Goal: Task Accomplishment & Management: Manage account settings

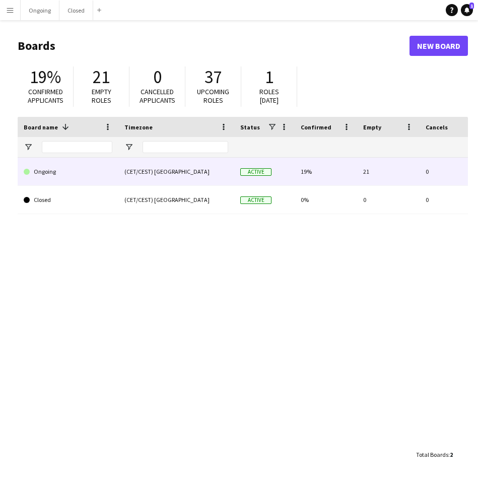
click at [53, 165] on link "Ongoing" at bounding box center [68, 172] width 89 height 28
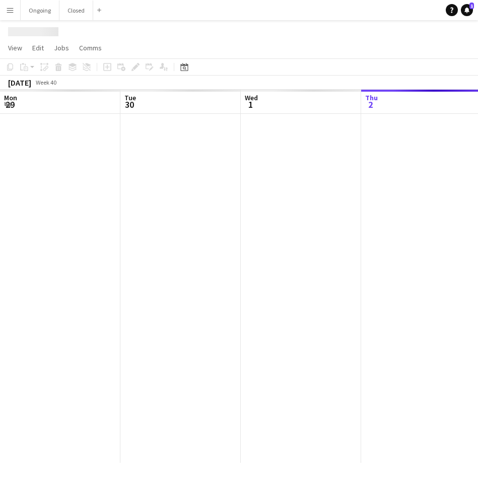
scroll to position [0, 241]
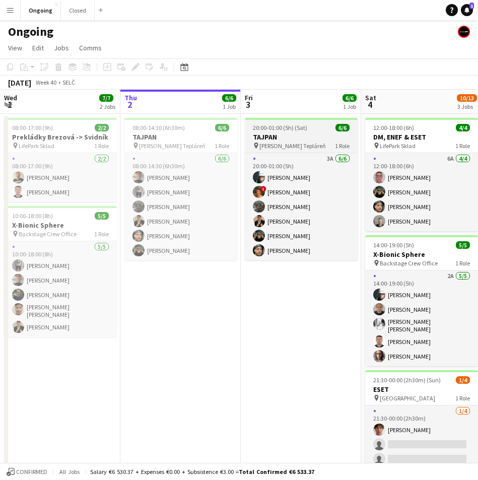
click at [278, 142] on span "[PERSON_NAME] Tepláreň" at bounding box center [292, 146] width 66 height 8
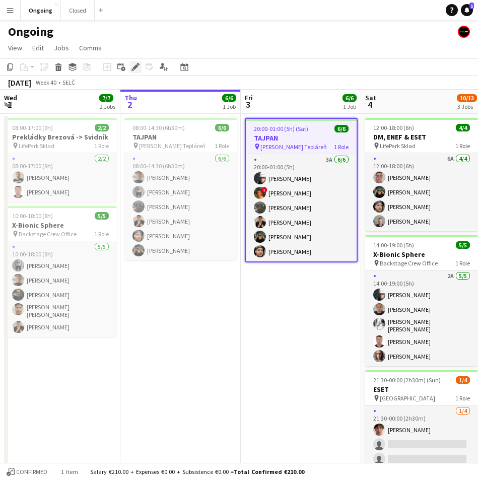
click at [137, 69] on icon "Edit" at bounding box center [135, 67] width 8 height 8
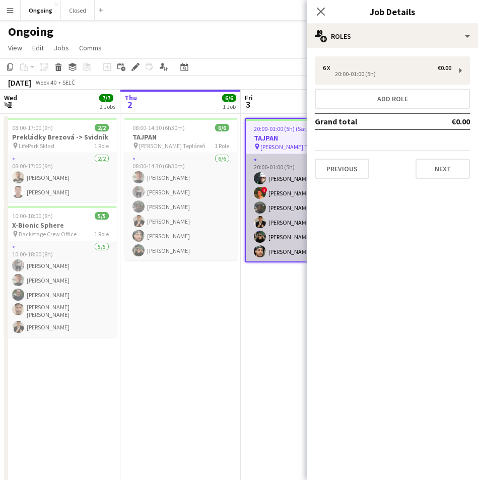
click at [268, 179] on app-card-role "3A [DATE] 20:00-01:00 (5h) [PERSON_NAME] ! [PERSON_NAME] [PERSON_NAME] [PERSON_…" at bounding box center [301, 207] width 111 height 107
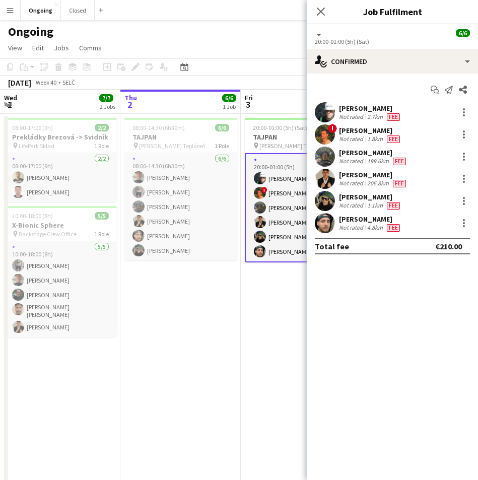
click at [282, 15] on app-navbar "Menu Boards Boards Boards All jobs Status Workforce Workforce My Workforce Recr…" at bounding box center [239, 10] width 478 height 20
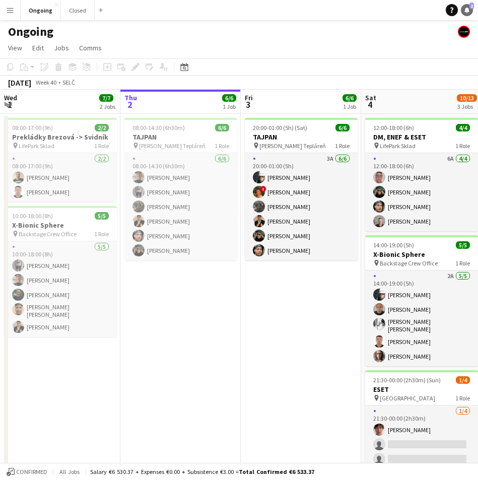
click at [469, 11] on icon "Notifications" at bounding box center [467, 10] width 6 height 6
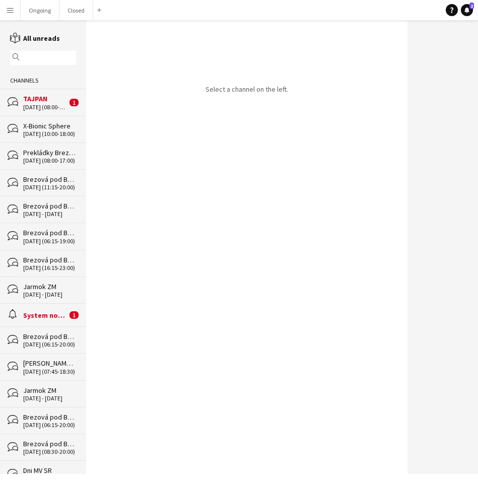
click at [51, 105] on div "[DATE] (08:00-14:30)" at bounding box center [45, 107] width 44 height 7
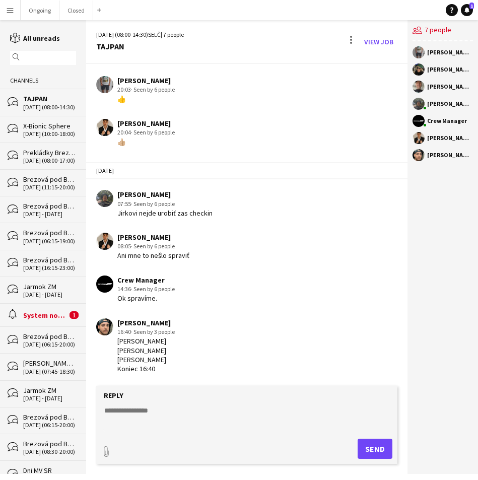
scroll to position [66, 0]
click at [34, 12] on button "Ongoing Close" at bounding box center [40, 11] width 39 height 20
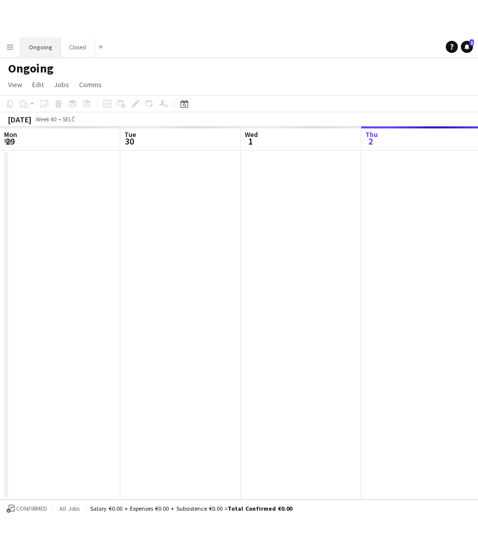
scroll to position [0, 241]
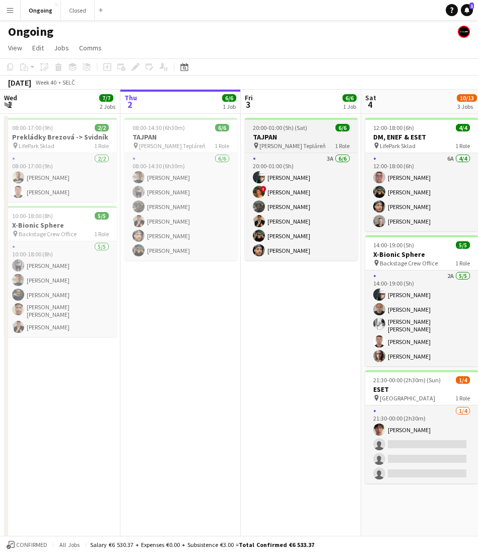
click at [280, 129] on span "20:00-01:00 (5h) (Sat)" at bounding box center [280, 128] width 54 height 8
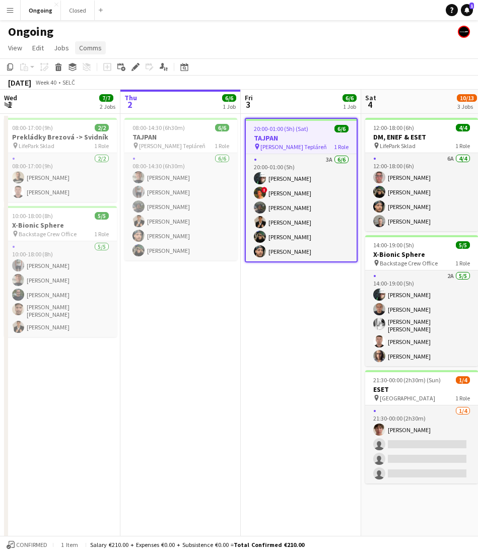
click at [92, 48] on span "Comms" at bounding box center [90, 47] width 23 height 9
click at [95, 90] on span "Create chat" at bounding box center [100, 90] width 35 height 9
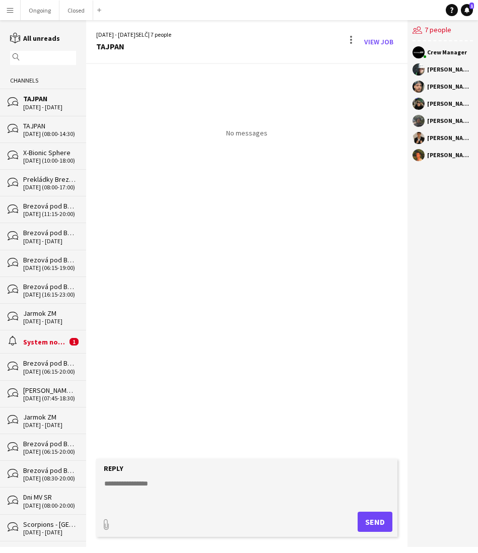
click at [36, 22] on app-channels-list "reading All unreads magnifier Channels bubbles TAJPAN [DATE] - [DATE] bubbles T…" at bounding box center [43, 283] width 86 height 526
click at [37, 13] on button "Ongoing Close" at bounding box center [40, 11] width 39 height 20
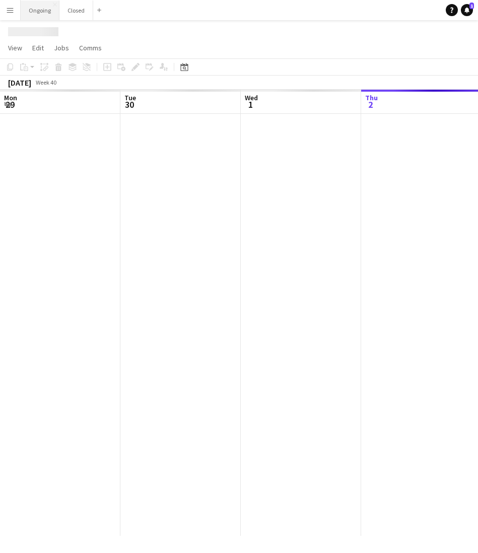
scroll to position [0, 241]
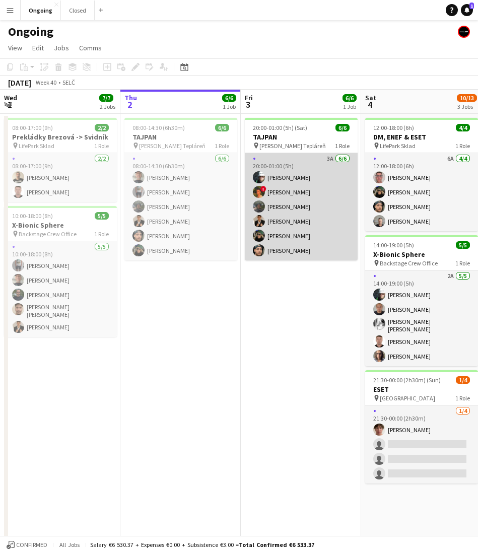
click at [298, 163] on app-card-role "3A [DATE] 20:00-01:00 (5h) [PERSON_NAME] ! [PERSON_NAME] [PERSON_NAME] [PERSON_…" at bounding box center [301, 206] width 113 height 107
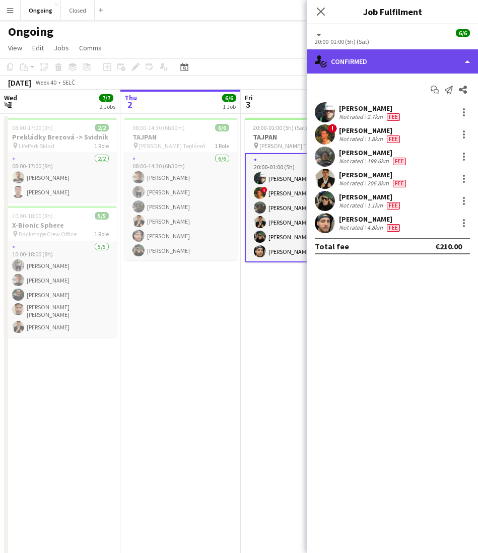
click at [341, 62] on div "single-neutral-actions-check-2 Confirmed" at bounding box center [392, 61] width 171 height 24
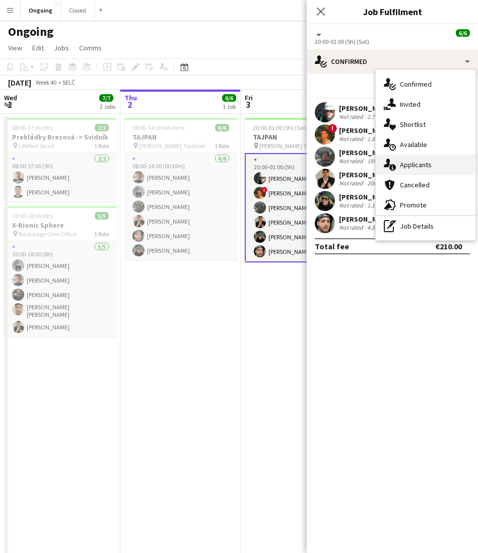
click at [404, 160] on span "Applicants" at bounding box center [416, 164] width 32 height 9
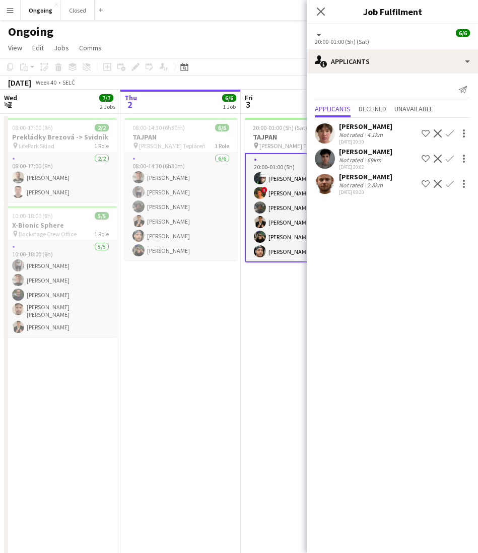
click at [259, 309] on app-date-cell "20:00-01:00 (5h) (Sat) 6/6 TAJPAN pin [PERSON_NAME] Tepláreň 1 Role 3A [DATE] 2…" at bounding box center [301, 336] width 120 height 444
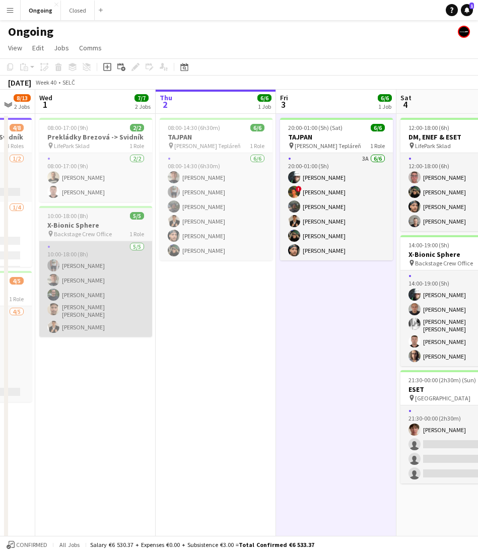
scroll to position [0, 327]
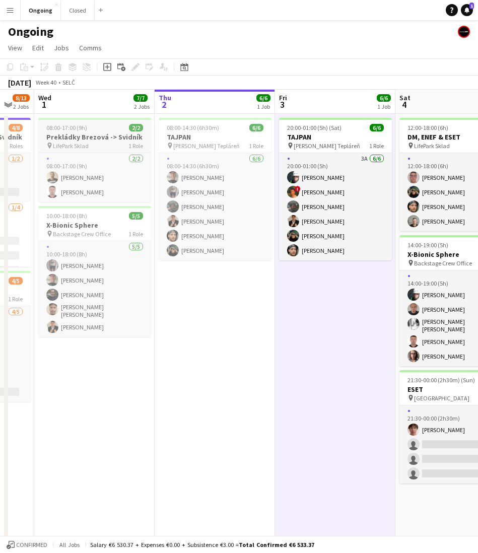
click at [98, 129] on div "08:00-17:00 (9h) 2/2" at bounding box center [94, 128] width 113 height 8
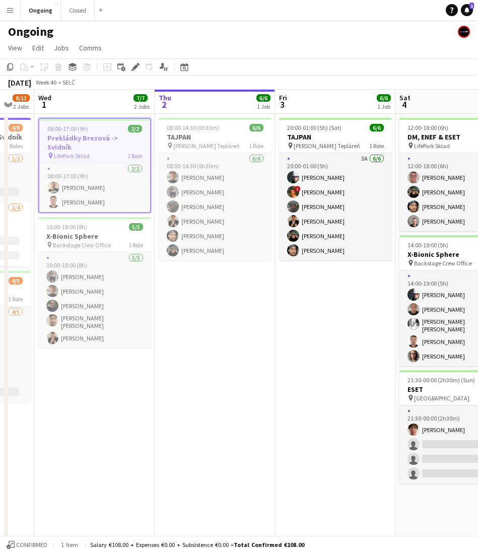
click at [312, 273] on app-date-cell "20:00-01:00 (5h) (Sat) 6/6 TAJPAN pin [PERSON_NAME] Tepláreň 1 Role 3A [DATE] 2…" at bounding box center [335, 336] width 120 height 444
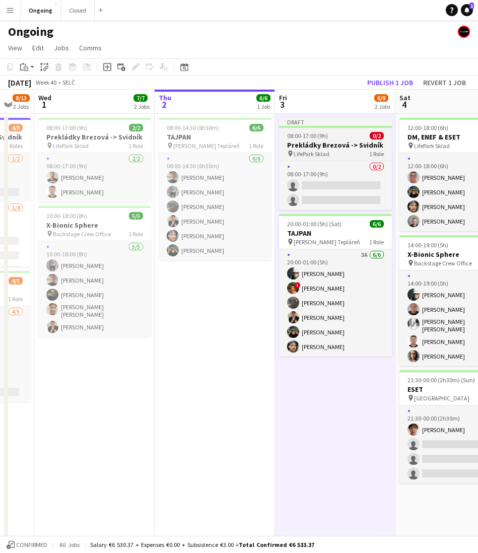
click at [318, 146] on h3 "Prekládky Brezová -> Svidník" at bounding box center [335, 144] width 113 height 9
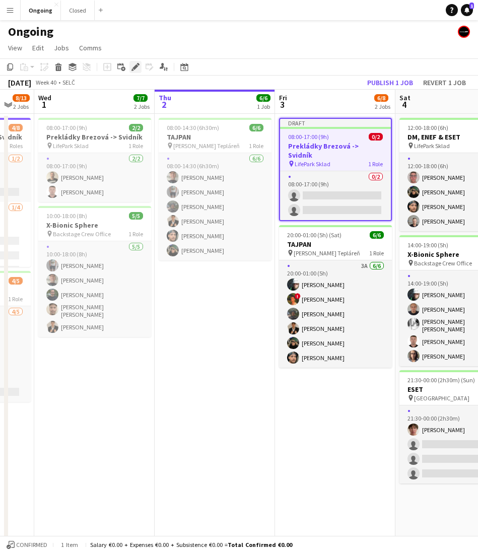
click at [136, 66] on icon at bounding box center [135, 67] width 6 height 6
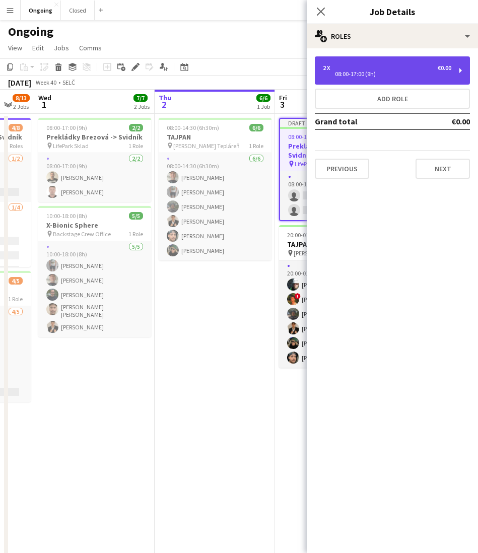
click at [368, 72] on div "08:00-17:00 (9h)" at bounding box center [387, 73] width 128 height 5
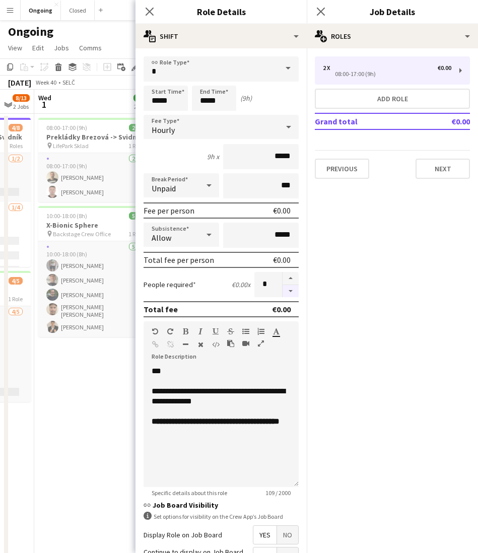
click at [289, 292] on button "button" at bounding box center [290, 291] width 16 height 13
type input "*"
click at [179, 391] on div "**********" at bounding box center [220, 396] width 139 height 20
drag, startPoint x: 245, startPoint y: 390, endPoint x: 238, endPoint y: 402, distance: 13.6
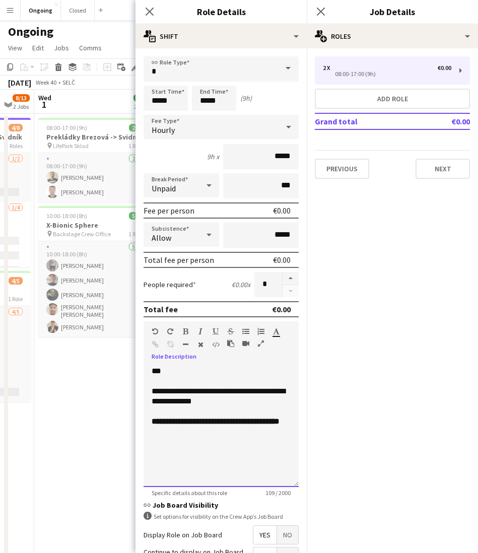
click at [238, 402] on div "**********" at bounding box center [220, 396] width 139 height 20
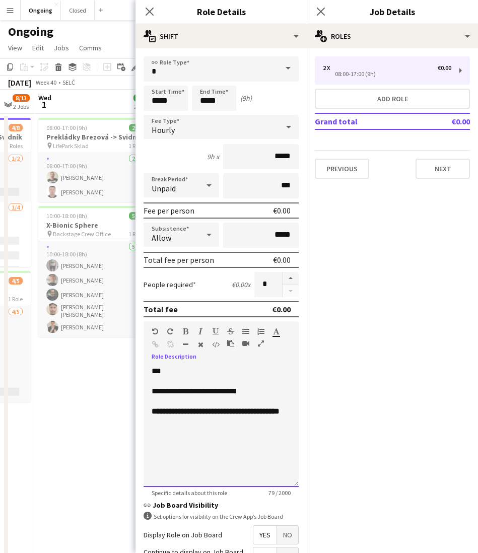
drag, startPoint x: 171, startPoint y: 392, endPoint x: 311, endPoint y: 392, distance: 140.4
click at [311, 392] on body "Menu Boards Boards Boards All jobs Status Workforce Workforce My Workforce Recr…" at bounding box center [239, 287] width 478 height 575
click at [265, 394] on div "**********" at bounding box center [220, 391] width 139 height 10
click at [172, 391] on div "**********" at bounding box center [220, 391] width 139 height 10
click at [158, 369] on div "**********" at bounding box center [220, 426] width 155 height 121
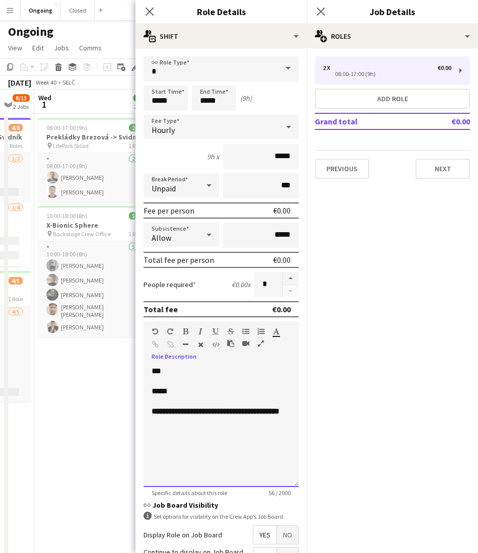
click at [158, 369] on div "**********" at bounding box center [220, 426] width 155 height 121
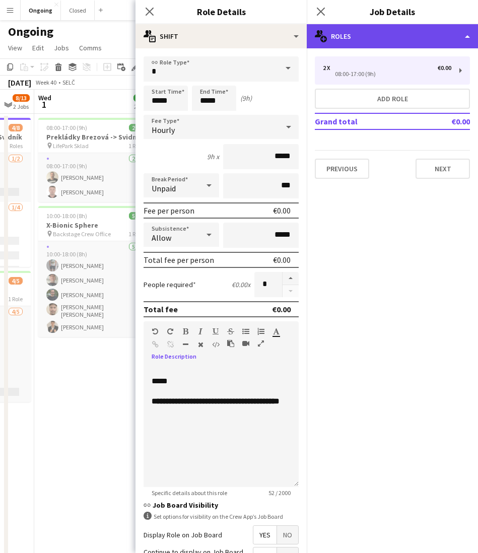
click at [342, 42] on div "multiple-users-add Roles" at bounding box center [392, 36] width 171 height 24
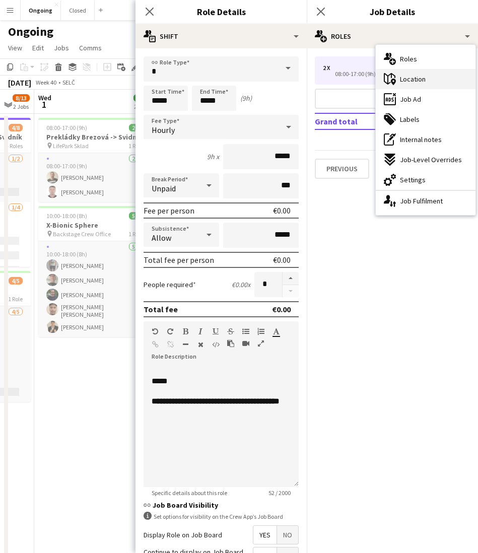
click at [400, 78] on span "Location" at bounding box center [413, 78] width 26 height 9
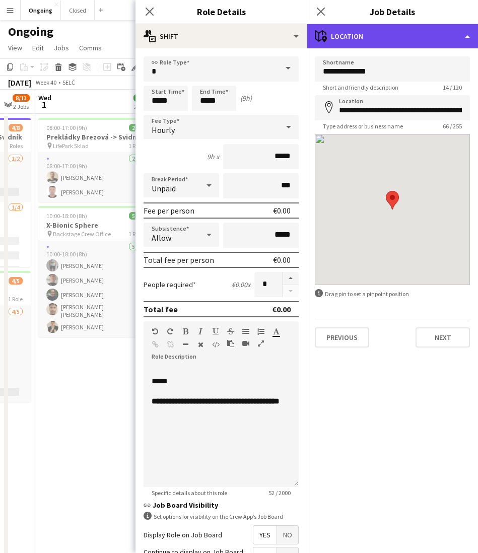
click at [379, 38] on div "maps-pin-1 Location" at bounding box center [392, 36] width 171 height 24
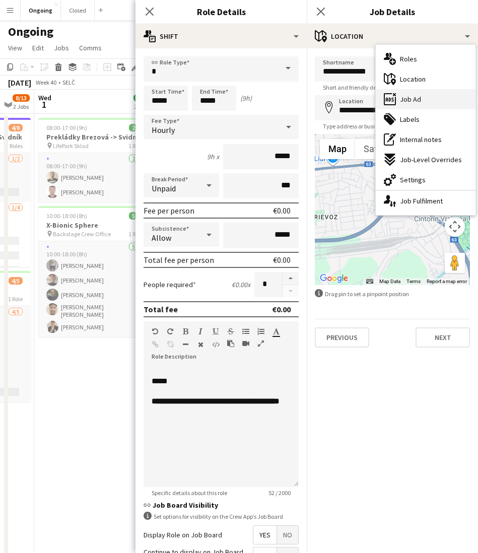
click at [413, 98] on span "Job Ad" at bounding box center [410, 99] width 21 height 9
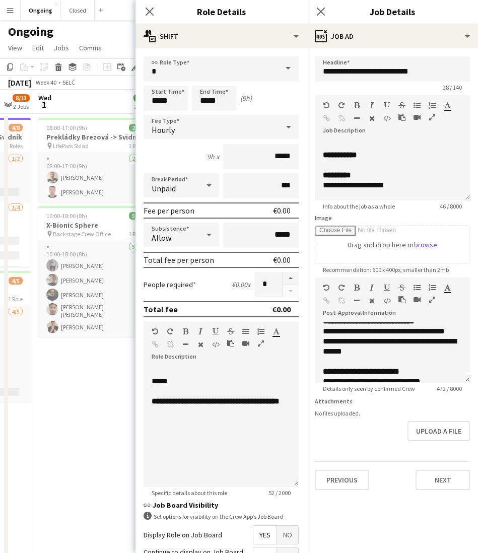
scroll to position [0, 0]
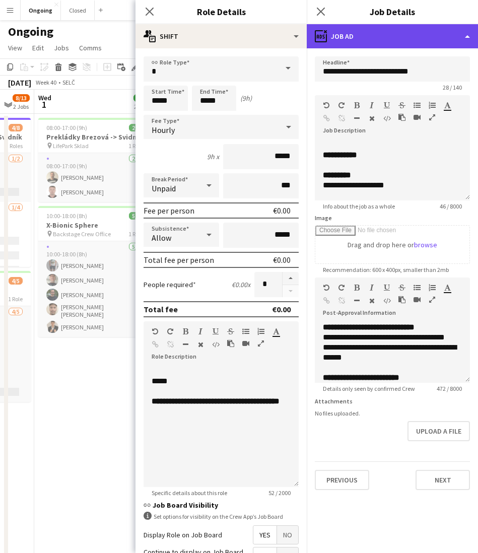
click at [357, 39] on div "ads-window Job Ad" at bounding box center [392, 36] width 171 height 24
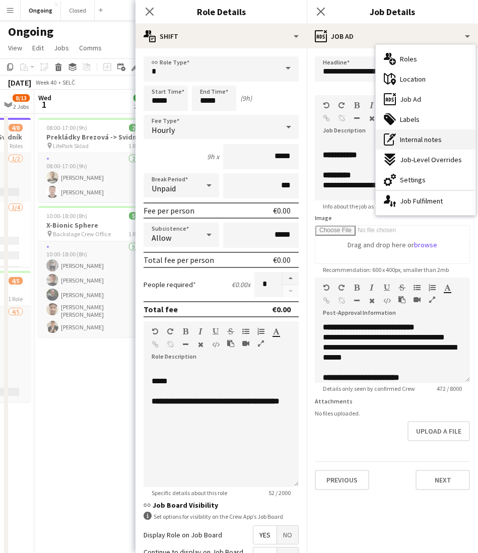
click at [409, 144] on div "pen-write Internal notes" at bounding box center [425, 139] width 100 height 20
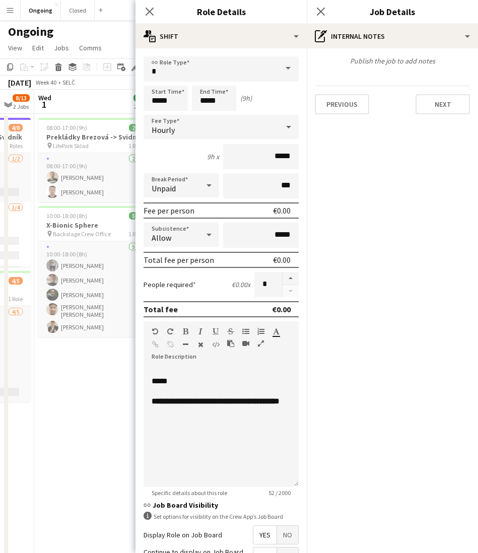
click at [384, 48] on div "Publish the job to add notes Previous Next" at bounding box center [392, 85] width 171 height 74
click at [443, 103] on button "Next" at bounding box center [442, 104] width 54 height 20
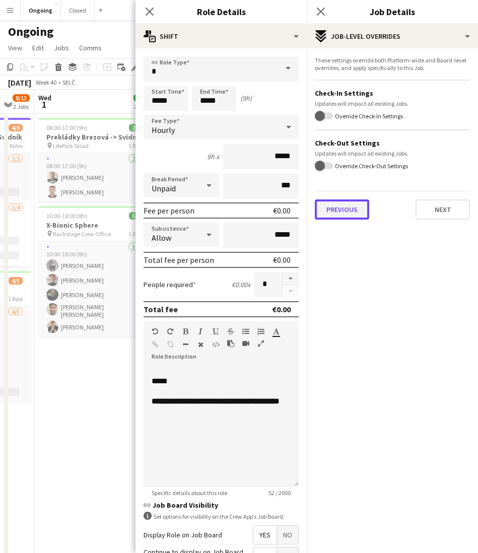
click at [327, 213] on button "Previous" at bounding box center [342, 209] width 54 height 20
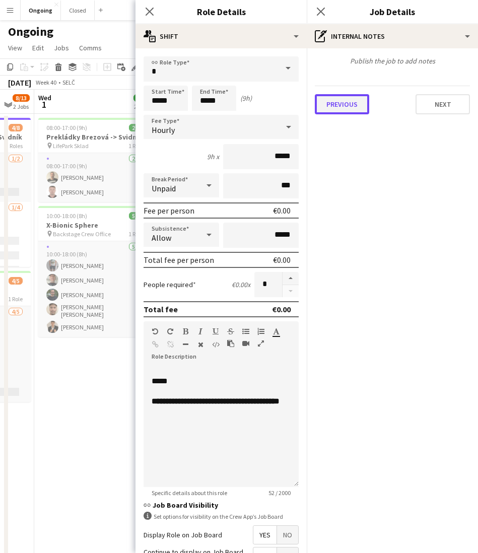
click at [334, 106] on button "Previous" at bounding box center [342, 104] width 54 height 20
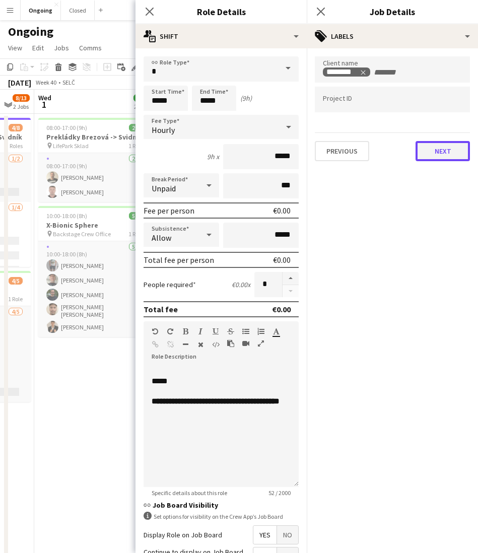
click at [433, 151] on button "Next" at bounding box center [442, 151] width 54 height 20
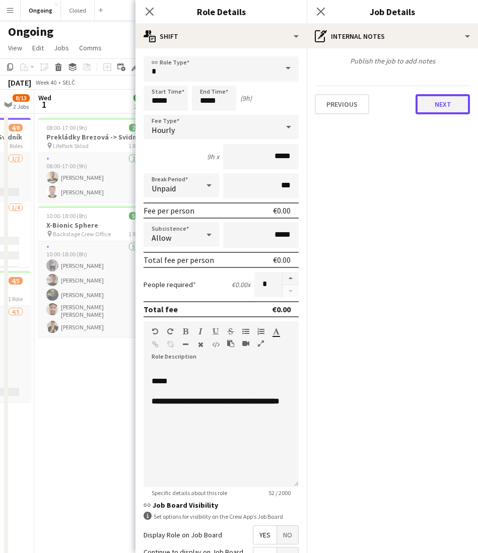
click at [438, 104] on button "Next" at bounding box center [442, 104] width 54 height 20
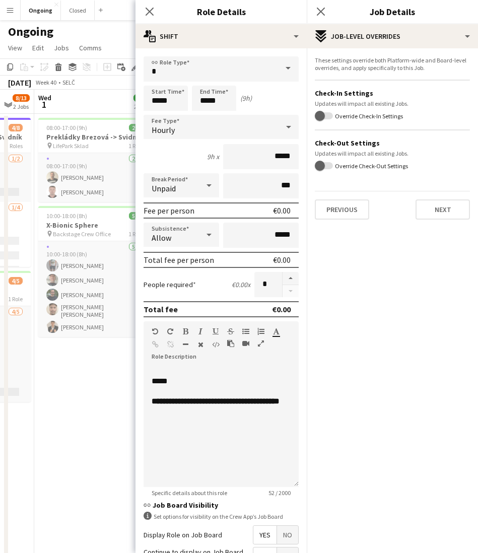
click at [441, 199] on div "Previous Next" at bounding box center [392, 205] width 155 height 29
click at [435, 205] on button "Next" at bounding box center [442, 209] width 54 height 20
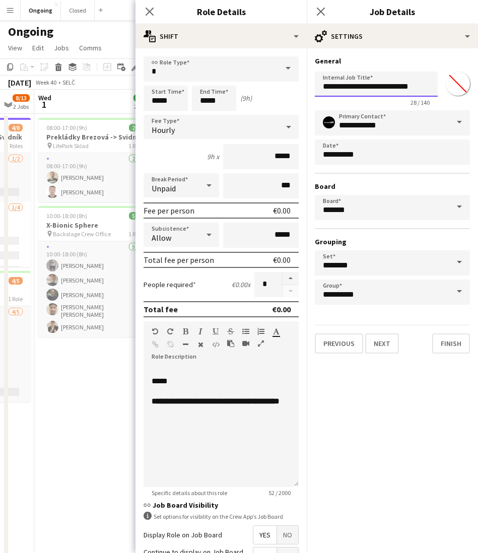
click at [369, 85] on input "**********" at bounding box center [376, 83] width 123 height 25
type input "*****"
click at [445, 342] on button "Finish" at bounding box center [451, 343] width 38 height 20
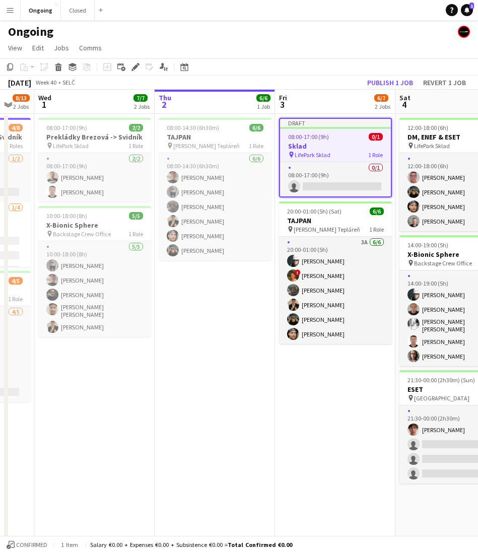
click at [351, 428] on app-date-cell "Draft 08:00-17:00 (9h) 0/1 Sklad pin LifePark Sklad 1 Role 0/1 08:00-17:00 (9h)…" at bounding box center [335, 336] width 120 height 444
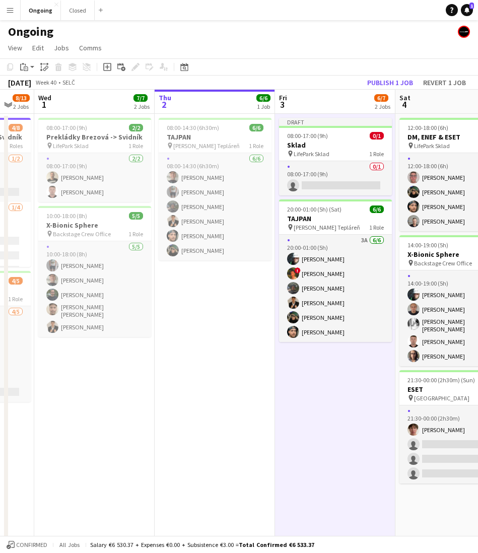
click at [214, 365] on app-date-cell "08:00-14:30 (6h30m) 6/6 TAJPAN pin [PERSON_NAME] Tepláreň 1 Role [DATE] 08:00-1…" at bounding box center [215, 336] width 120 height 444
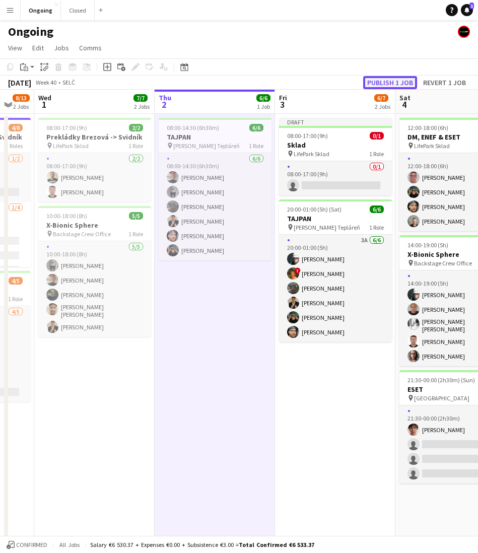
click at [379, 83] on button "Publish 1 job" at bounding box center [390, 82] width 54 height 13
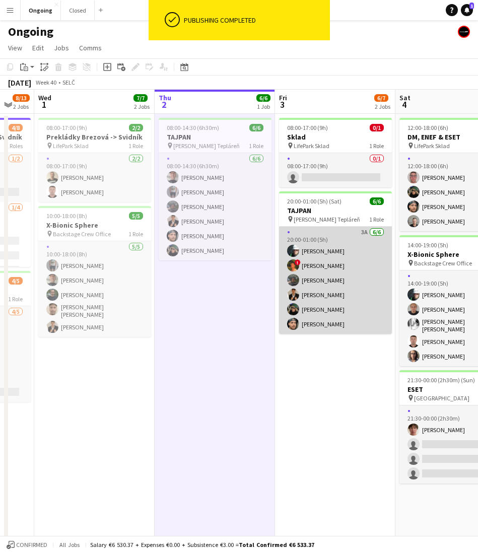
click at [342, 248] on app-card-role "3A [DATE] 20:00-01:00 (5h) [PERSON_NAME] ! [PERSON_NAME] [PERSON_NAME] [PERSON_…" at bounding box center [335, 279] width 113 height 107
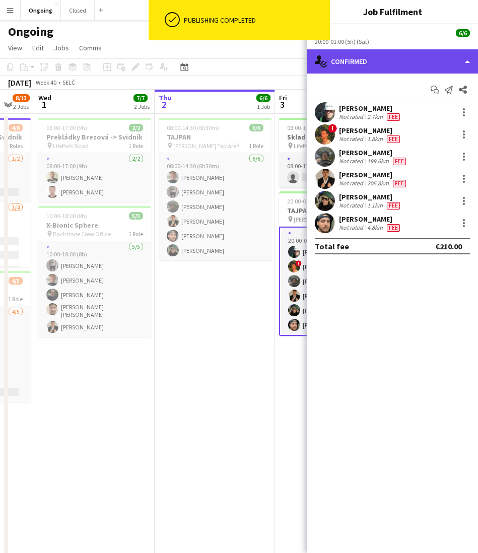
click at [378, 59] on div "single-neutral-actions-check-2 Confirmed" at bounding box center [392, 61] width 171 height 24
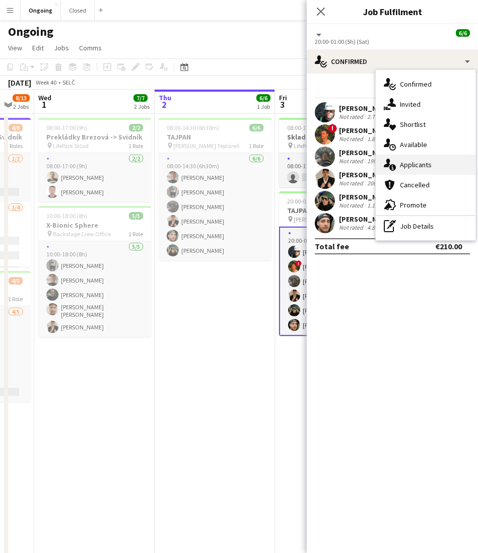
click at [412, 158] on div "single-neutral-actions-information Applicants" at bounding box center [425, 165] width 100 height 20
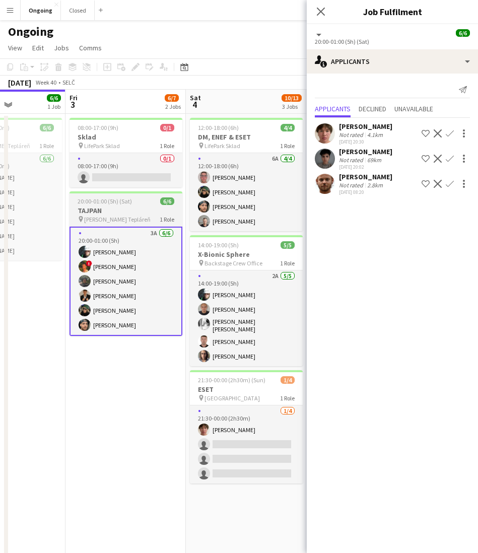
scroll to position [0, 298]
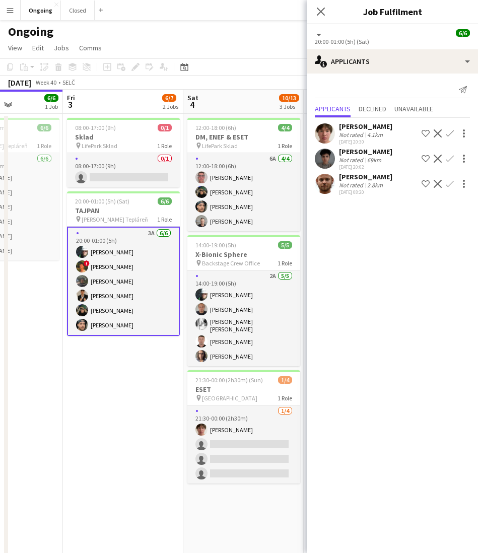
click at [173, 44] on app-page-menu "View Day view expanded Day view collapsed Month view Date picker Jump to [DATE]…" at bounding box center [239, 48] width 478 height 19
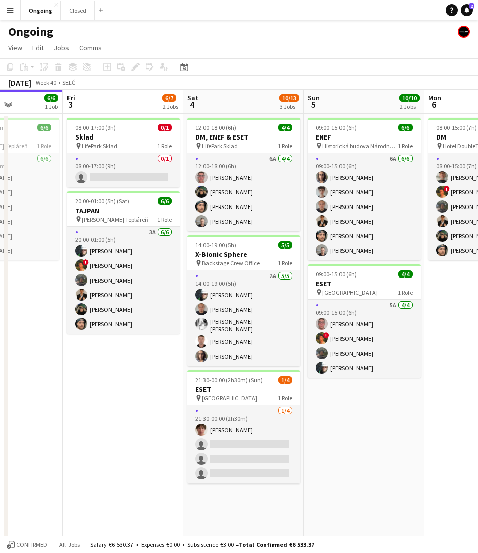
click at [173, 44] on app-page-menu "View Day view expanded Day view collapsed Month view Date picker Jump to [DATE]…" at bounding box center [239, 48] width 478 height 19
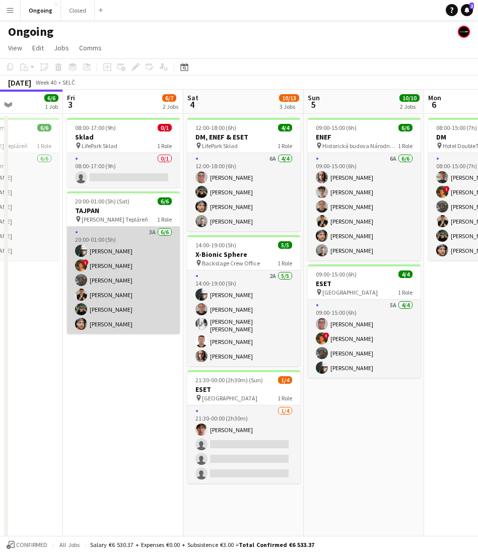
click at [108, 277] on app-card-role "3A [DATE] 20:00-01:00 (5h) [PERSON_NAME] ! [PERSON_NAME] [PERSON_NAME] [PERSON_…" at bounding box center [123, 279] width 113 height 107
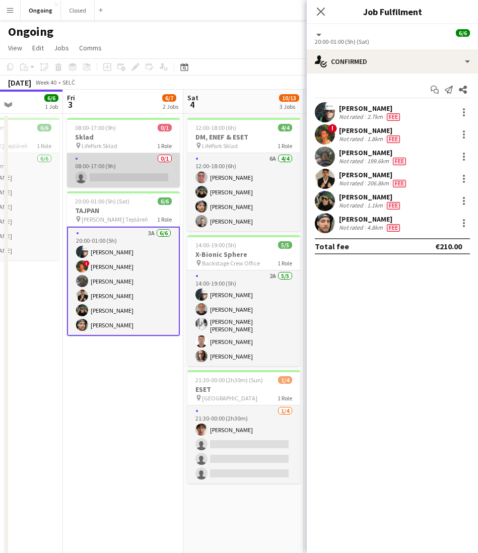
click at [132, 167] on app-card-role "0/1 08:00-17:00 (9h) single-neutral-actions" at bounding box center [123, 170] width 113 height 34
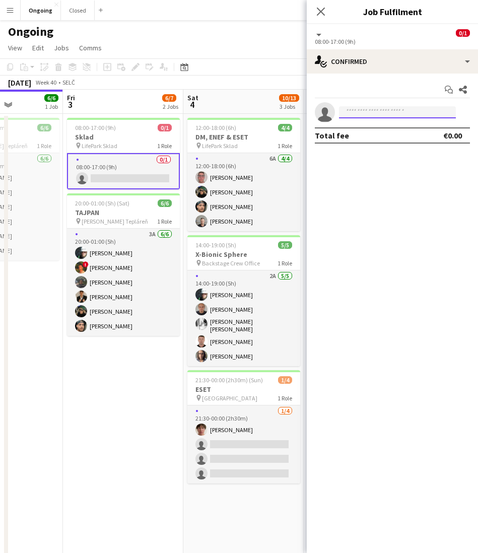
click at [410, 112] on input at bounding box center [397, 112] width 117 height 12
type input "*****"
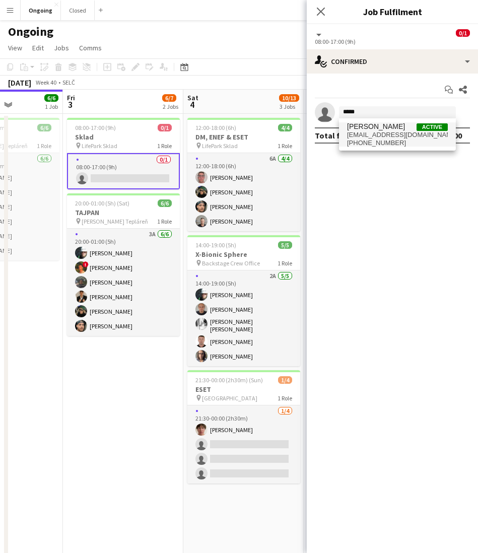
click at [412, 127] on span "[PERSON_NAME] Active" at bounding box center [397, 126] width 101 height 9
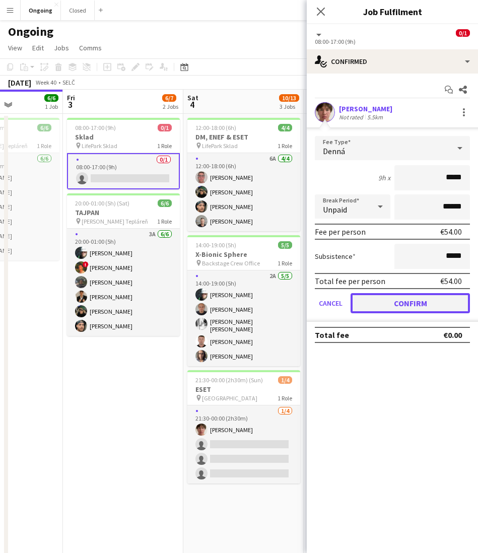
click at [392, 299] on button "Confirm" at bounding box center [409, 303] width 119 height 20
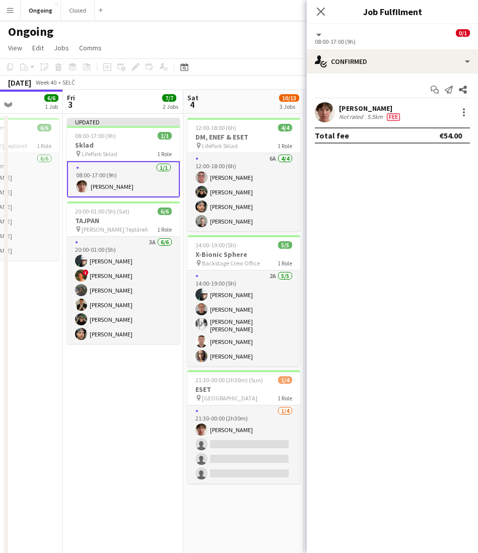
click at [223, 41] on app-page-menu "View Day view expanded Day view collapsed Month view Date picker Jump to [DATE]…" at bounding box center [239, 48] width 478 height 19
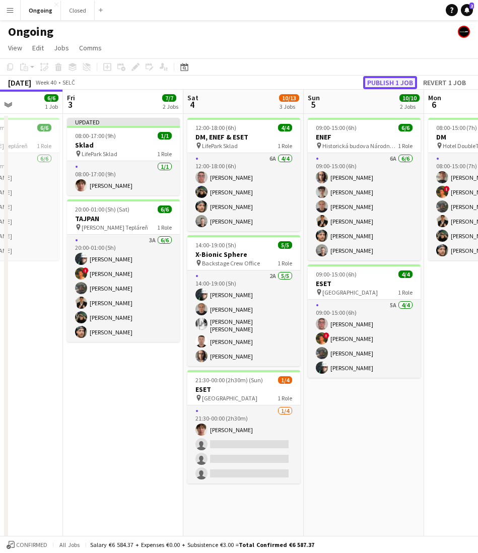
click at [379, 77] on button "Publish 1 job" at bounding box center [390, 82] width 54 height 13
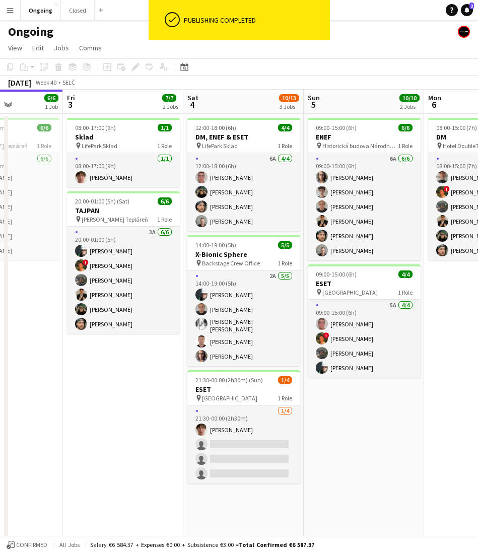
click at [364, 45] on app-page-menu "View Day view expanded Day view collapsed Month view Date picker Jump to [DATE]…" at bounding box center [239, 48] width 478 height 19
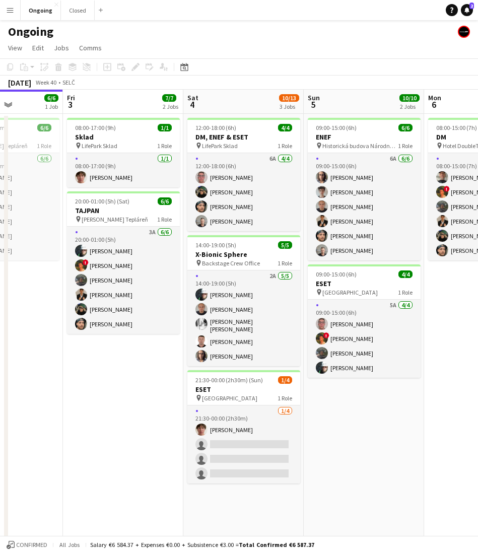
click at [306, 20] on div "Ongoing" at bounding box center [239, 29] width 478 height 19
click at [472, 10] on link "Notifications 2" at bounding box center [467, 10] width 12 height 12
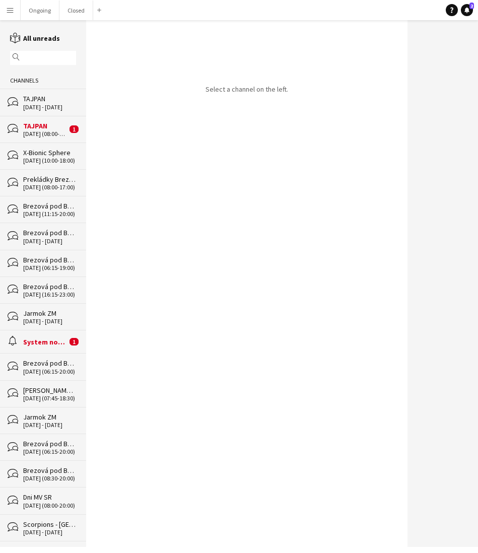
click at [57, 131] on div "[DATE] (08:00-14:30)" at bounding box center [45, 133] width 44 height 7
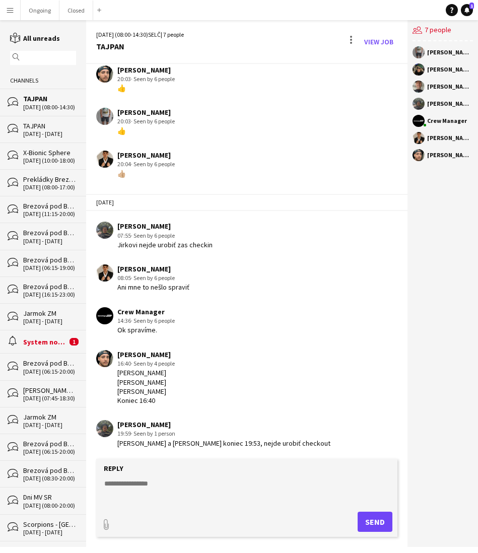
scroll to position [36, 0]
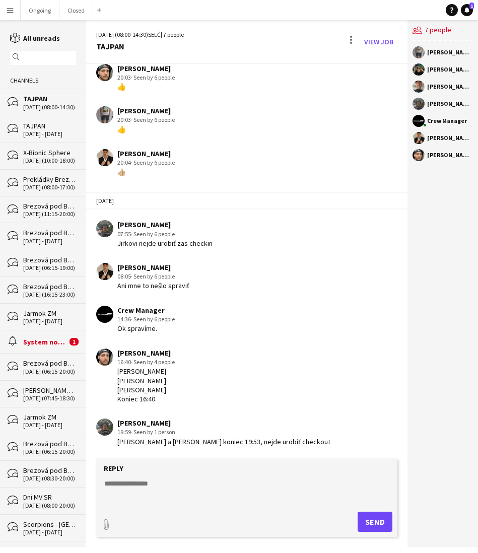
click at [168, 479] on textarea at bounding box center [248, 491] width 291 height 26
click at [106, 479] on textarea "**********" at bounding box center [248, 491] width 291 height 26
type textarea "**********"
click at [367, 479] on button "Send" at bounding box center [374, 521] width 35 height 20
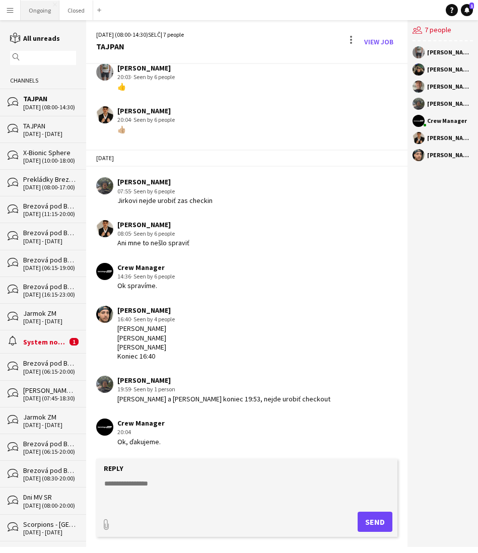
click at [28, 12] on button "Ongoing Close" at bounding box center [40, 11] width 39 height 20
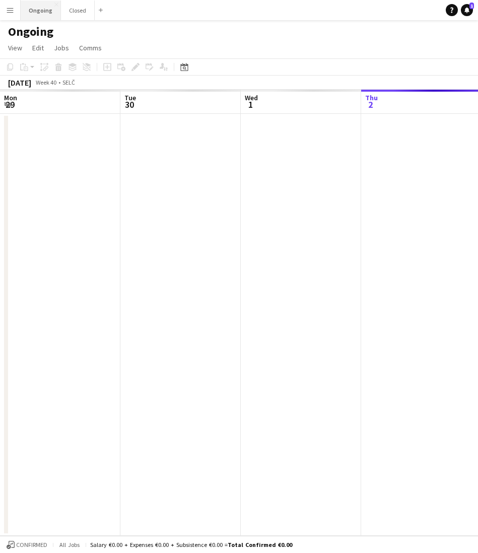
scroll to position [0, 241]
